Goal: Transaction & Acquisition: Purchase product/service

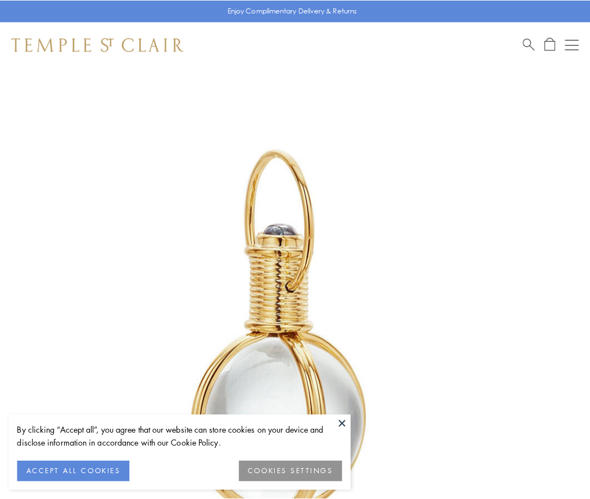
scroll to position [293, 0]
